Goal: Information Seeking & Learning: Learn about a topic

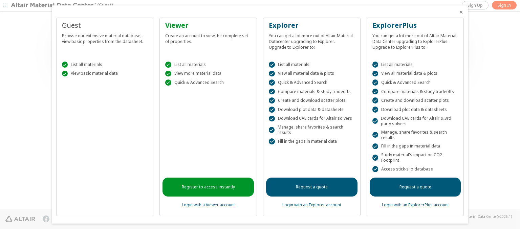
click at [458, 12] on icon "Close" at bounding box center [460, 11] width 5 height 5
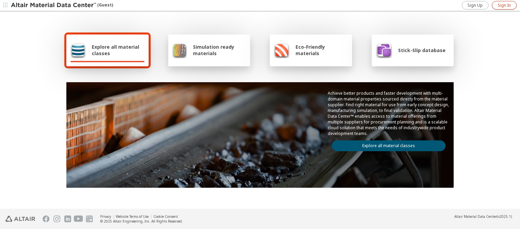
click at [504, 5] on span "Sign In" at bounding box center [503, 5] width 13 height 5
click at [54, 5] on img at bounding box center [54, 5] width 86 height 7
click at [115, 50] on span "Explore all material classes" at bounding box center [118, 50] width 53 height 13
click at [386, 144] on link "Explore all material classes" at bounding box center [389, 145] width 114 height 11
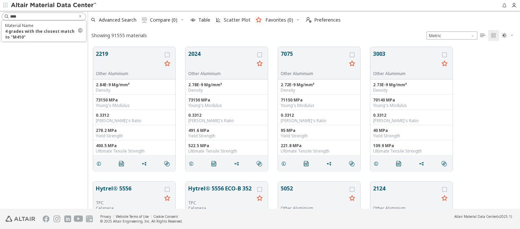
scroll to position [162, 426]
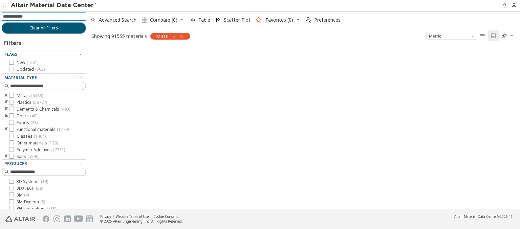
scroll to position [161, 426]
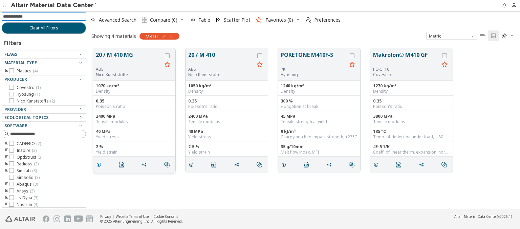
click at [100, 164] on icon "grid" at bounding box center [98, 164] width 5 height 5
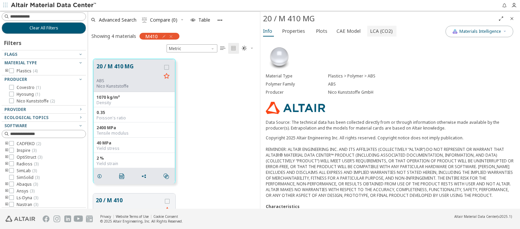
click at [377, 31] on span "LCA (CO2)" at bounding box center [381, 31] width 23 height 11
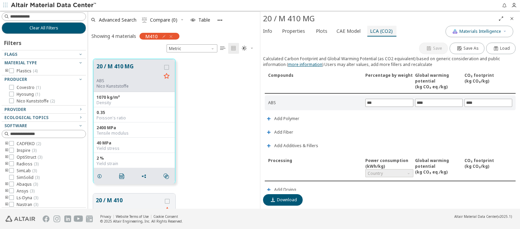
scroll to position [159, 0]
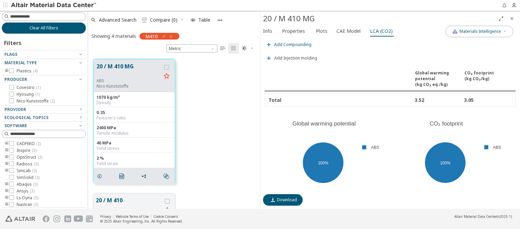
click at [292, 43] on span "Add Compounding" at bounding box center [292, 45] width 37 height 4
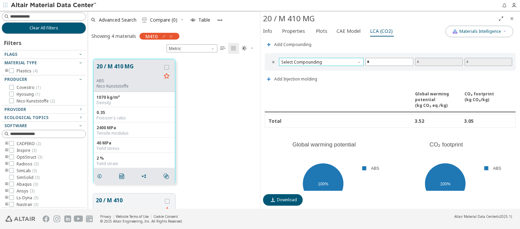
click at [320, 60] on span "Select Compounding" at bounding box center [321, 62] width 85 height 8
click at [320, 68] on span "Screw extruder" at bounding box center [319, 68] width 77 height 5
click at [320, 60] on span "Screw extruder" at bounding box center [321, 62] width 85 height 8
click at [320, 76] on span "Twin screw extruder" at bounding box center [301, 76] width 39 height 5
click at [320, 60] on span "Twin screw extruder" at bounding box center [321, 62] width 85 height 8
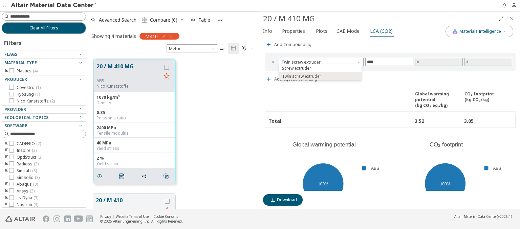
click at [512, 18] on icon "Close" at bounding box center [511, 18] width 5 height 5
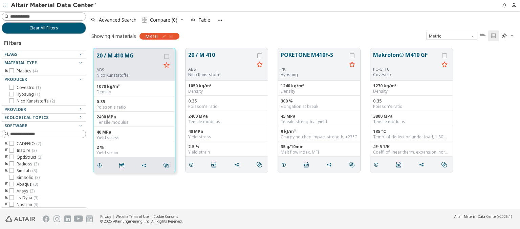
scroll to position [161, 426]
click at [41, 28] on span "Clear All Filters" at bounding box center [43, 27] width 29 height 5
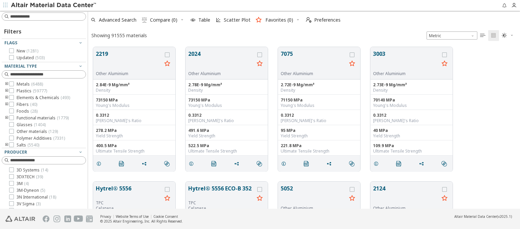
scroll to position [162, 426]
click at [54, 5] on img at bounding box center [54, 5] width 86 height 7
